Goal: Information Seeking & Learning: Learn about a topic

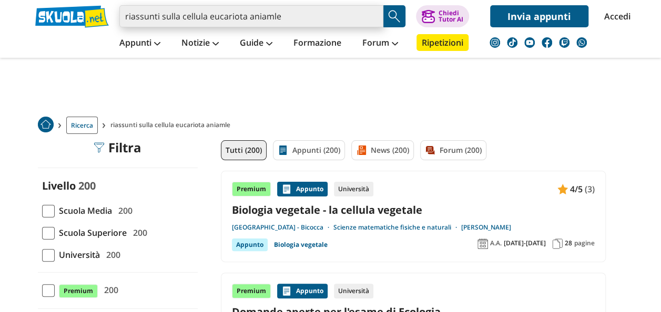
click at [287, 20] on input "riassunti sulla cellula eucariota aniamle" at bounding box center [251, 16] width 264 height 22
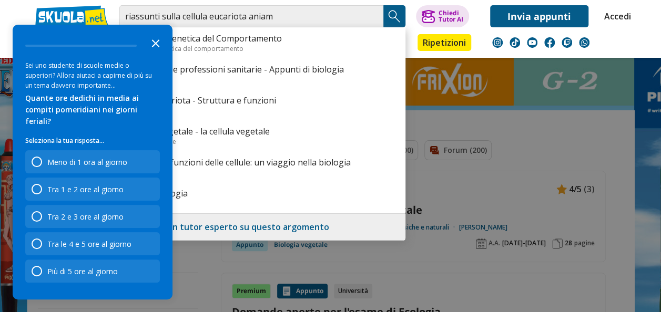
click at [149, 52] on icon "Close the survey" at bounding box center [155, 42] width 21 height 21
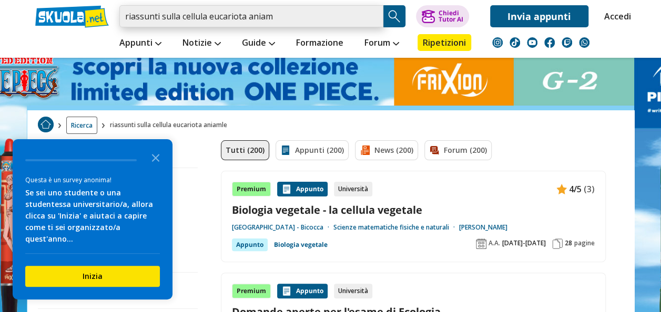
click at [284, 21] on input "riassunti sulla cellula eucariota aniam" at bounding box center [251, 16] width 264 height 22
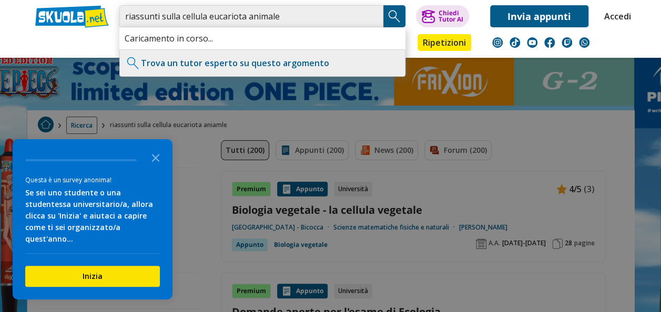
type input "riassunti sulla cellula eucariota animale"
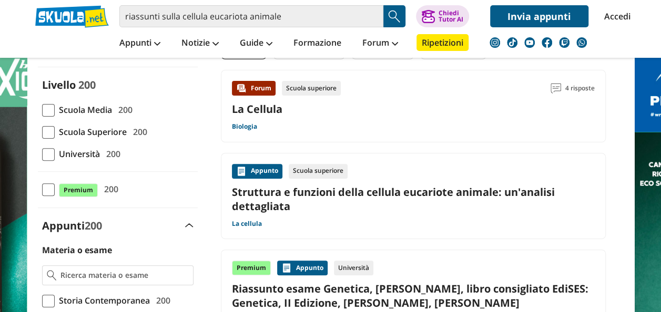
scroll to position [102, 0]
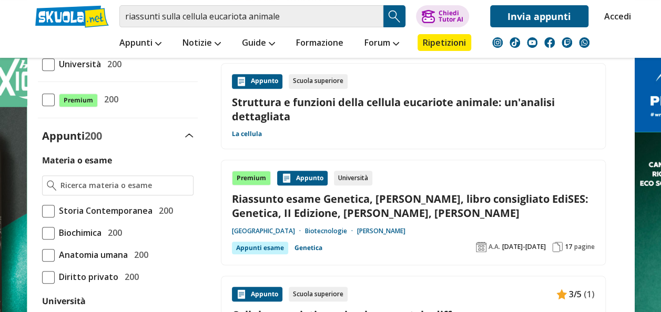
scroll to position [193, 0]
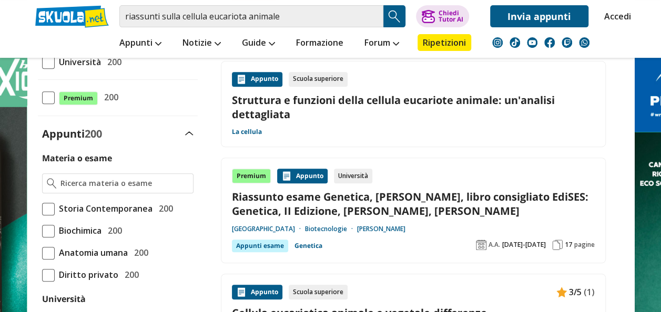
click at [407, 97] on link "Struttura e funzioni della cellula eucariote animale: un'analisi dettagliata" at bounding box center [413, 107] width 363 height 28
